Goal: Transaction & Acquisition: Purchase product/service

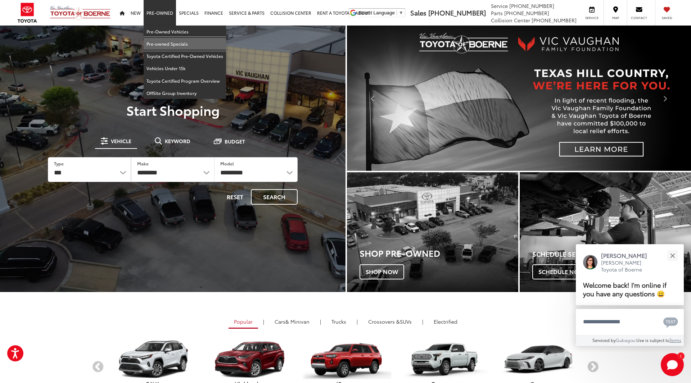
click at [156, 46] on link "Pre-owned Specials" at bounding box center [185, 44] width 82 height 12
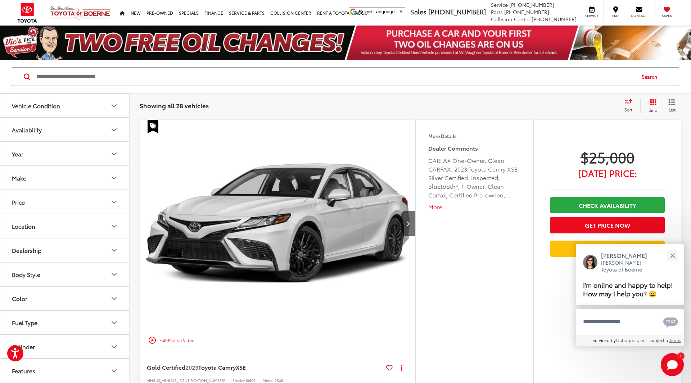
click at [156, 46] on img at bounding box center [345, 43] width 691 height 35
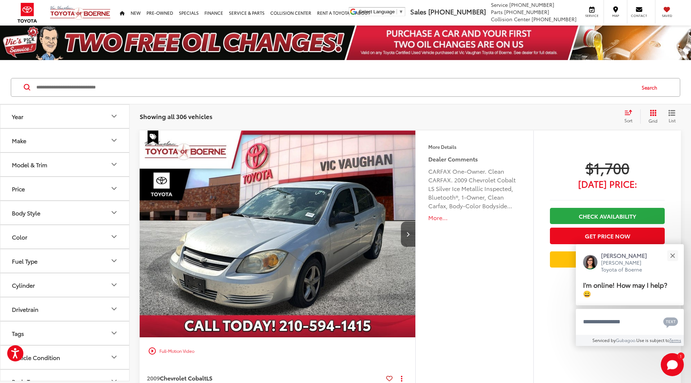
click at [115, 188] on icon "Price" at bounding box center [114, 188] width 9 height 9
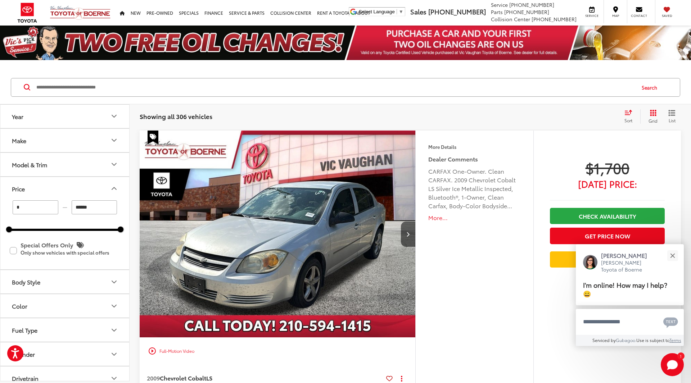
click at [102, 208] on input "******" at bounding box center [95, 207] width 46 height 14
drag, startPoint x: 122, startPoint y: 225, endPoint x: 103, endPoint y: 227, distance: 19.9
click at [103, 227] on div "* — ****** 0 71000 Special Offers Only Only show vehicles with special offers" at bounding box center [64, 234] width 129 height 69
drag, startPoint x: 118, startPoint y: 230, endPoint x: 24, endPoint y: 230, distance: 93.2
click at [26, 230] on div at bounding box center [29, 230] width 6 height 6
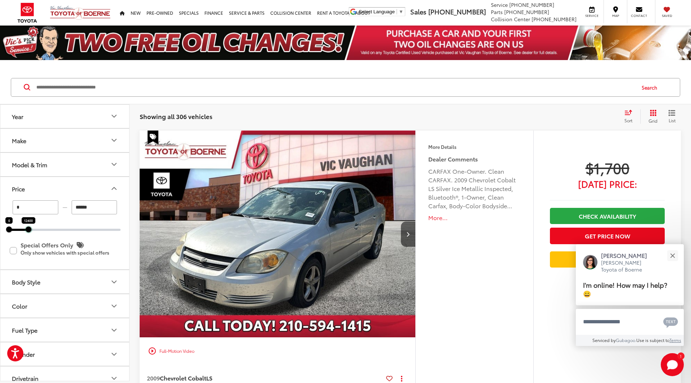
type input "******"
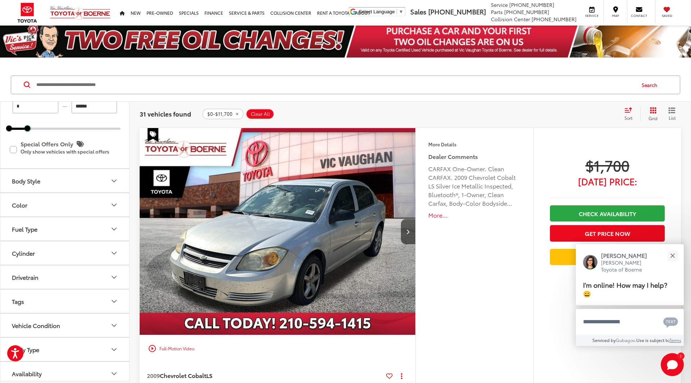
scroll to position [101, 0]
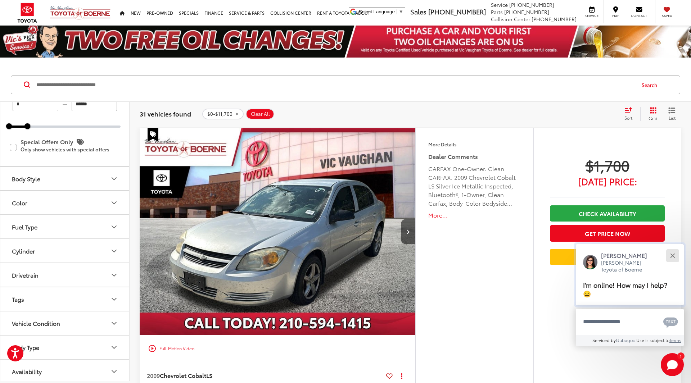
click at [674, 257] on button "Close" at bounding box center [672, 255] width 15 height 15
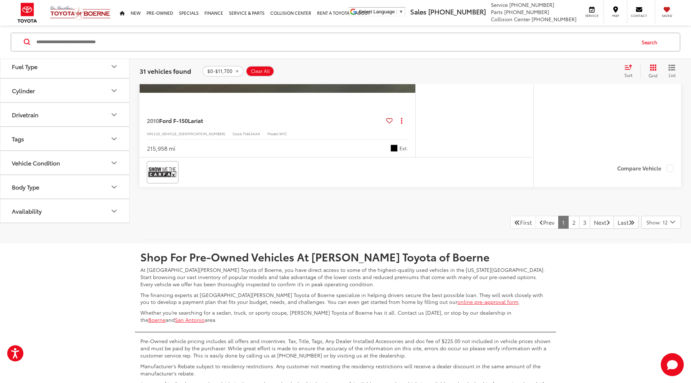
scroll to position [3807, 0]
click at [568, 220] on link "2" at bounding box center [573, 222] width 11 height 13
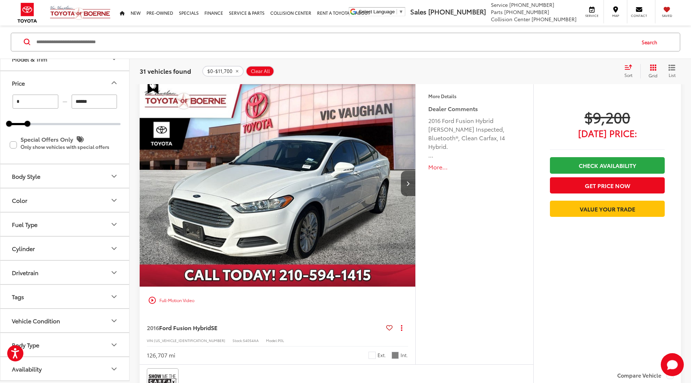
scroll to position [2327, 0]
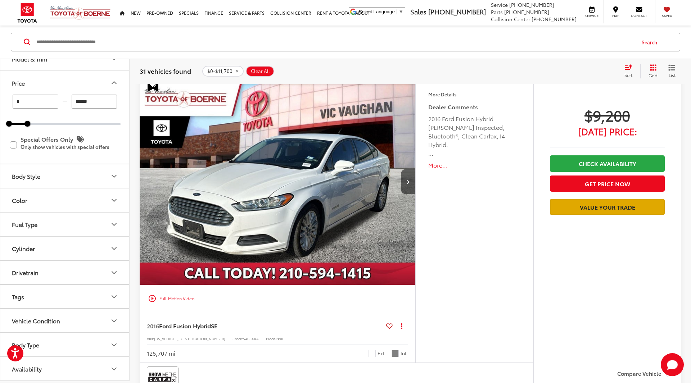
drag, startPoint x: 565, startPoint y: 220, endPoint x: 570, endPoint y: 208, distance: 12.7
click at [570, 208] on ul "Check Availability Get Price Now Value Your Trade" at bounding box center [607, 186] width 115 height 65
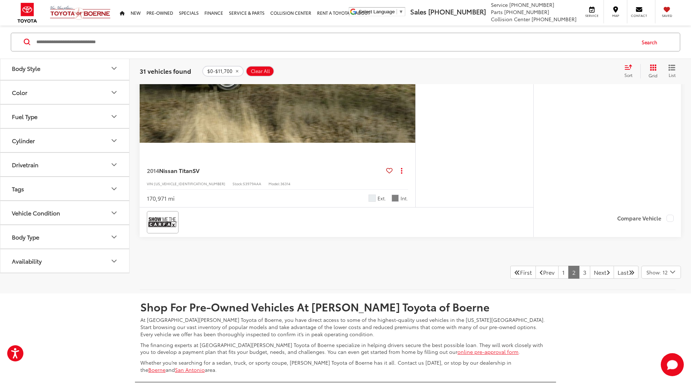
scroll to position [3757, 0]
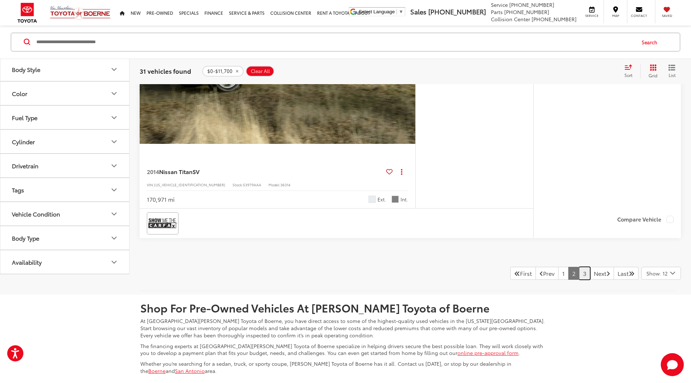
click at [579, 272] on link "3" at bounding box center [584, 273] width 11 height 13
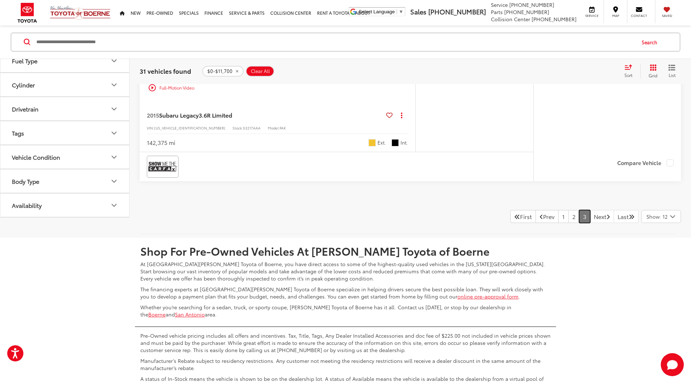
scroll to position [2203, 0]
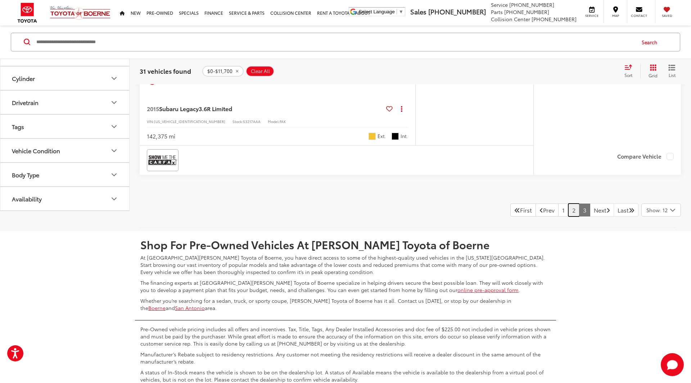
click at [568, 212] on link "2" at bounding box center [573, 210] width 11 height 13
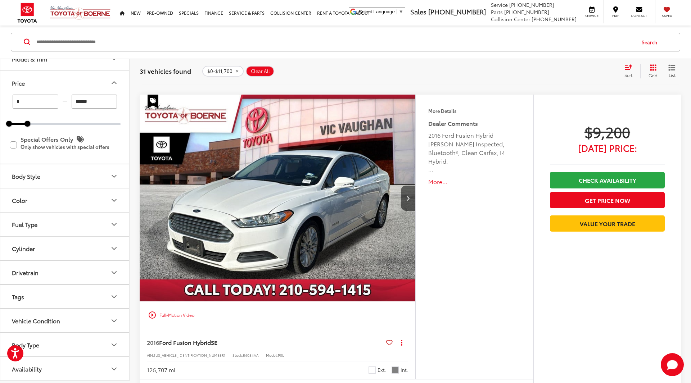
scroll to position [2310, 0]
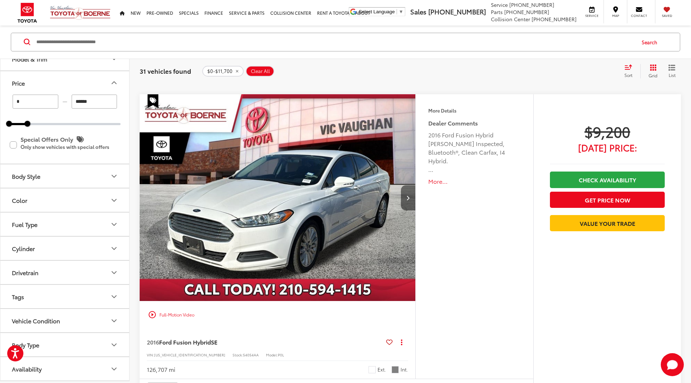
click at [409, 197] on icon "Next image" at bounding box center [407, 197] width 3 height 5
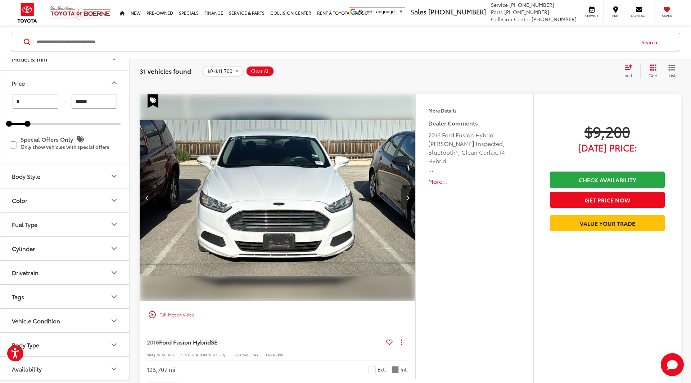
click at [409, 197] on icon "Next image" at bounding box center [407, 197] width 3 height 5
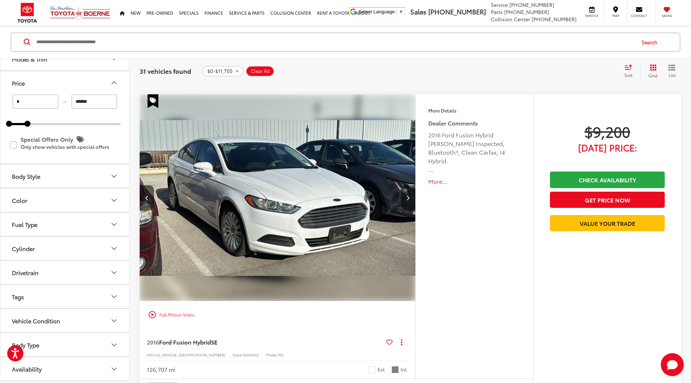
click at [409, 197] on icon "Next image" at bounding box center [407, 197] width 3 height 5
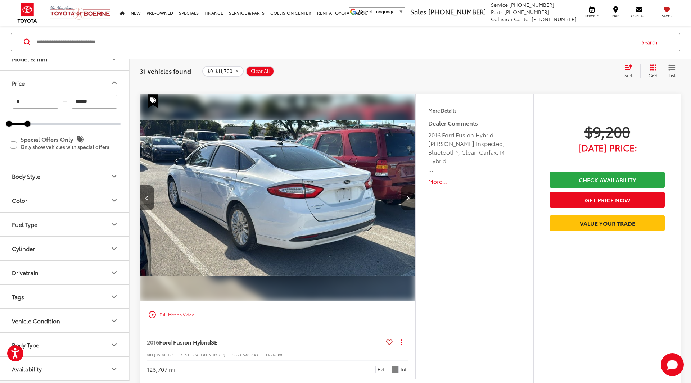
click at [409, 197] on icon "Next image" at bounding box center [407, 197] width 3 height 5
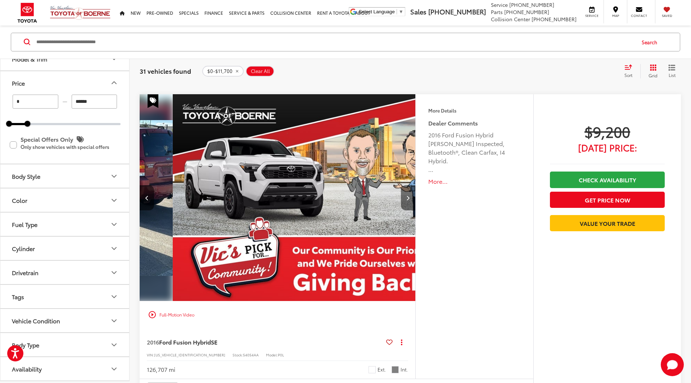
scroll to position [0, 1107]
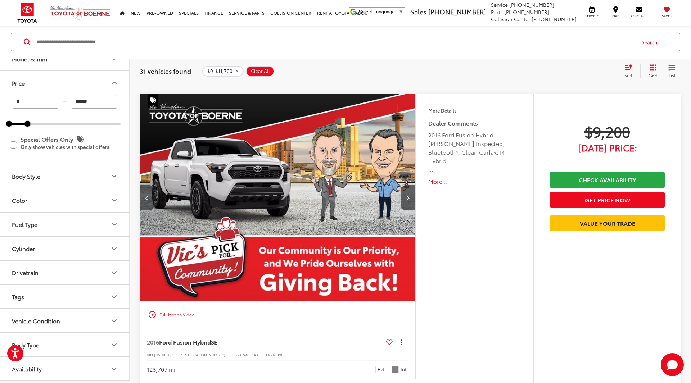
click at [149, 200] on button "Previous image" at bounding box center [147, 197] width 14 height 25
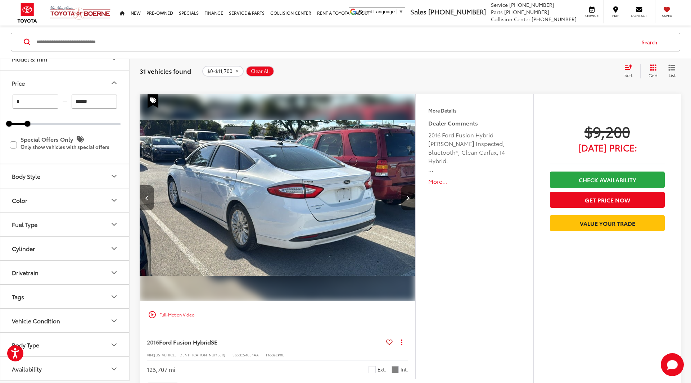
click at [149, 200] on button "Previous image" at bounding box center [147, 197] width 14 height 25
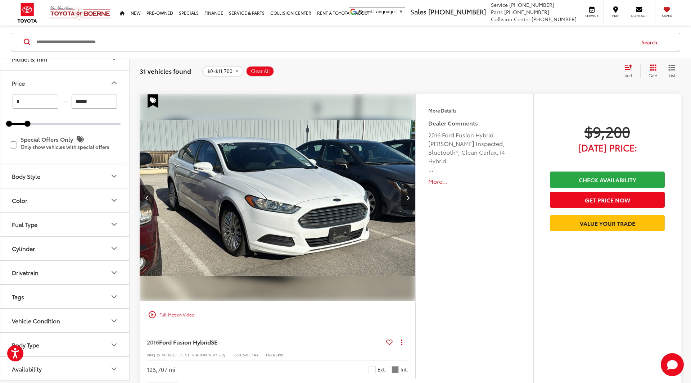
click at [149, 200] on button "Previous image" at bounding box center [147, 197] width 14 height 25
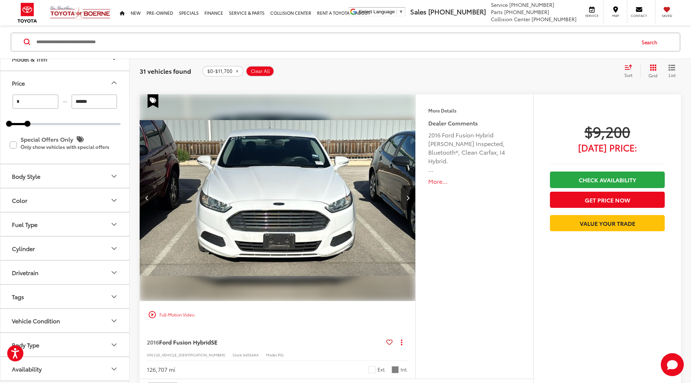
click at [149, 200] on button "Previous image" at bounding box center [147, 197] width 14 height 25
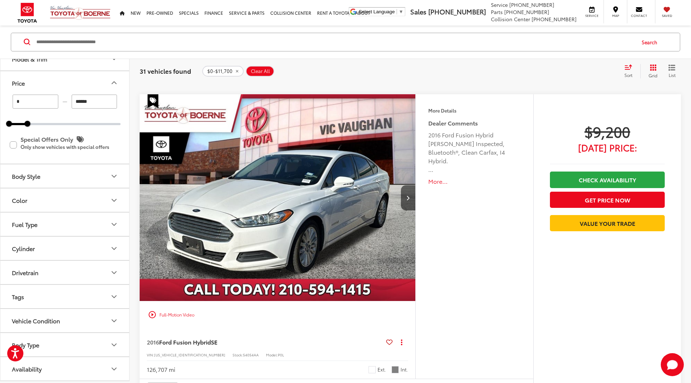
scroll to position [0, 0]
click at [149, 200] on img "2016 Ford Fusion Hybrid SE 0" at bounding box center [277, 198] width 277 height 208
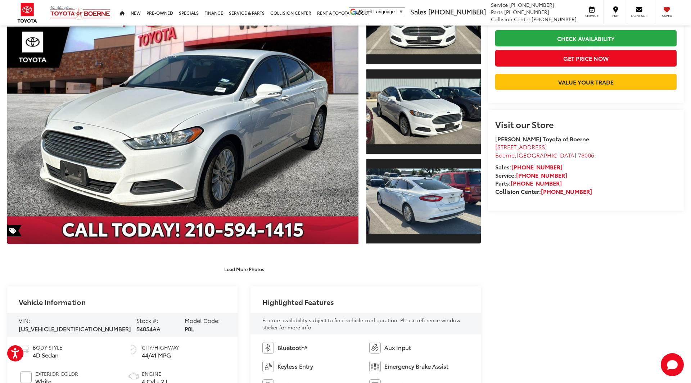
scroll to position [89, 0]
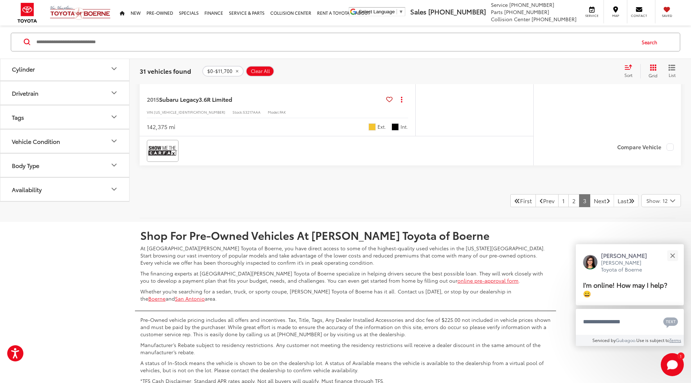
scroll to position [2210, 0]
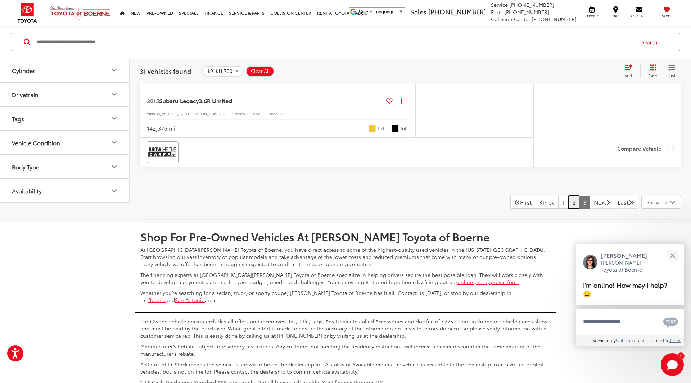
click at [568, 200] on link "2" at bounding box center [573, 202] width 11 height 13
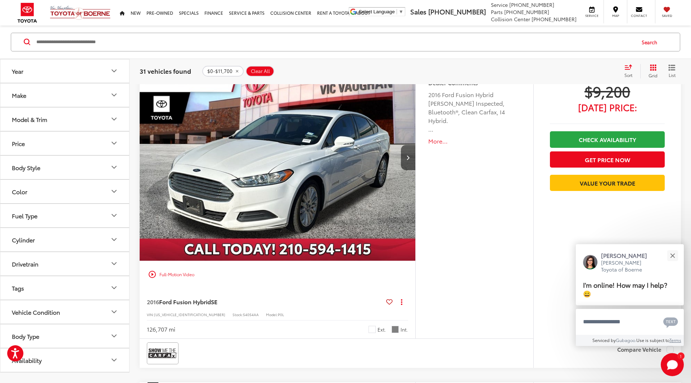
scroll to position [2350, 0]
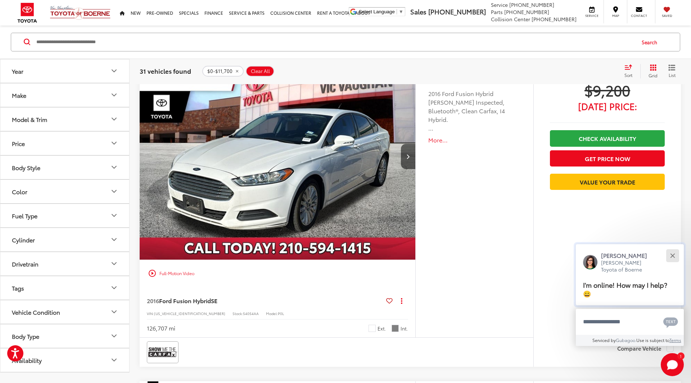
click at [673, 256] on div "Close" at bounding box center [672, 255] width 5 height 5
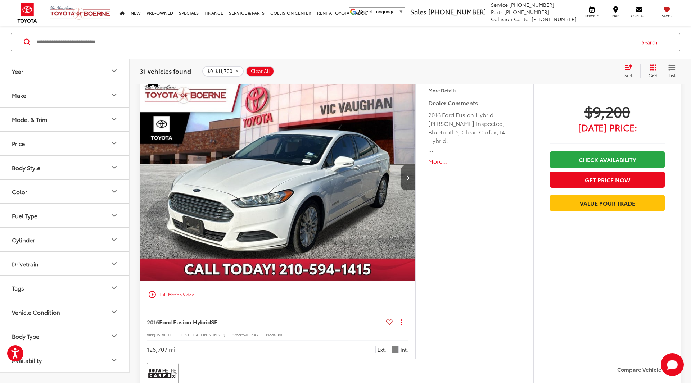
scroll to position [2328, 0]
click at [433, 162] on button "More..." at bounding box center [474, 162] width 92 height 8
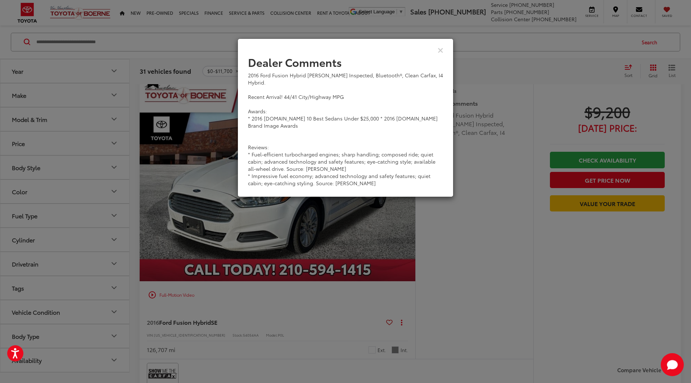
click at [467, 241] on div "Dealer Comments 2016 Ford Fusion Hybrid SE White Inspected, Bluetooth®, Clean C…" at bounding box center [345, 191] width 691 height 383
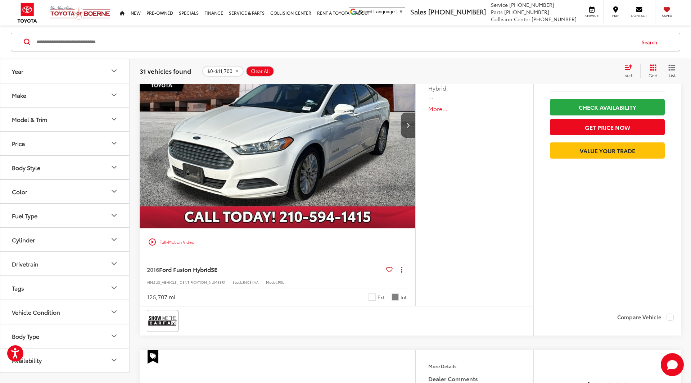
scroll to position [2376, 0]
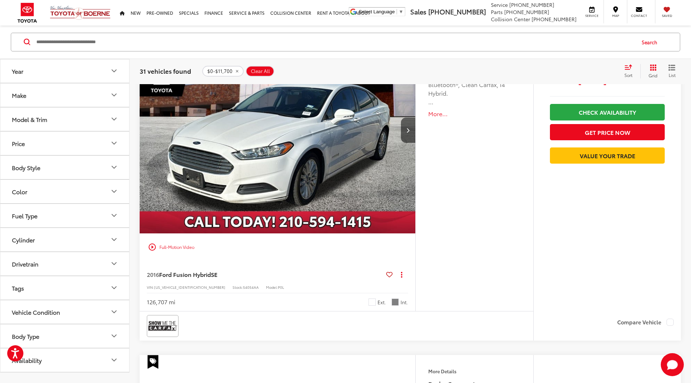
click at [454, 244] on div "More Details Comments Dealer Comments 2016 Ford Fusion Hybrid SE White Inspecte…" at bounding box center [474, 169] width 118 height 285
click at [114, 218] on icon "Fuel Type" at bounding box center [114, 216] width 9 height 9
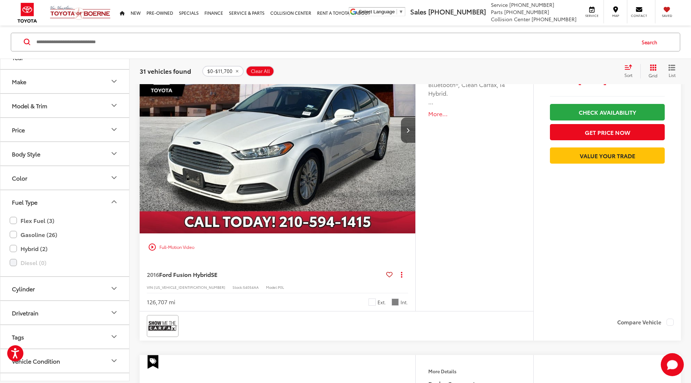
scroll to position [13, 0]
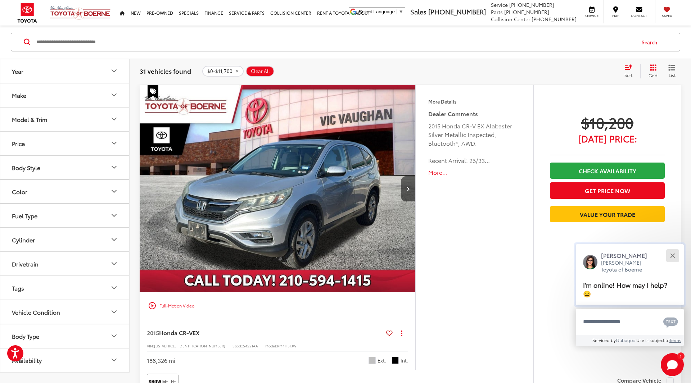
click at [672, 256] on div "Close" at bounding box center [672, 255] width 5 height 5
